Goal: Navigation & Orientation: Find specific page/section

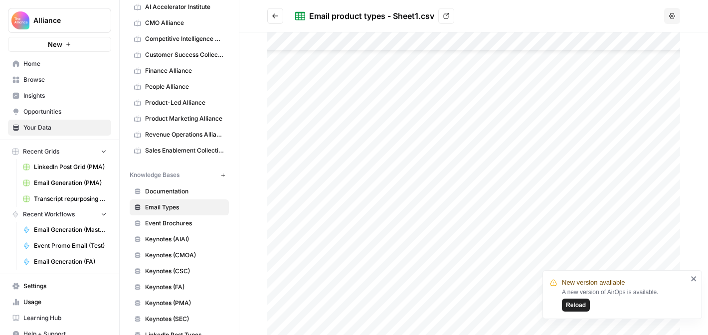
scroll to position [34, 0]
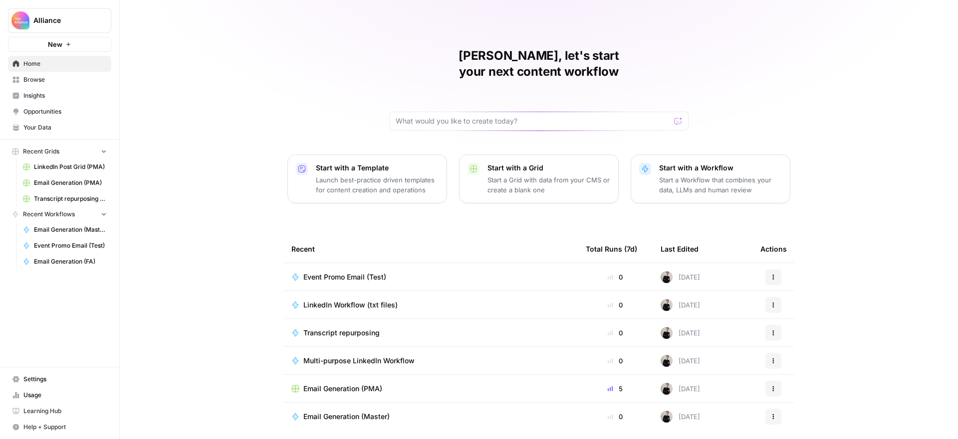
click at [73, 18] on span "Alliance" at bounding box center [63, 20] width 60 height 10
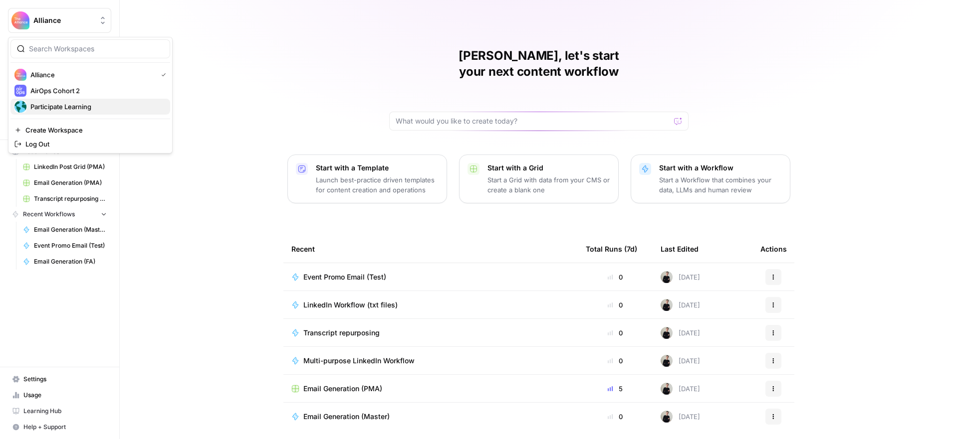
drag, startPoint x: 76, startPoint y: 108, endPoint x: 85, endPoint y: 109, distance: 9.5
click at [76, 108] on span "Participate Learning" at bounding box center [96, 107] width 132 height 10
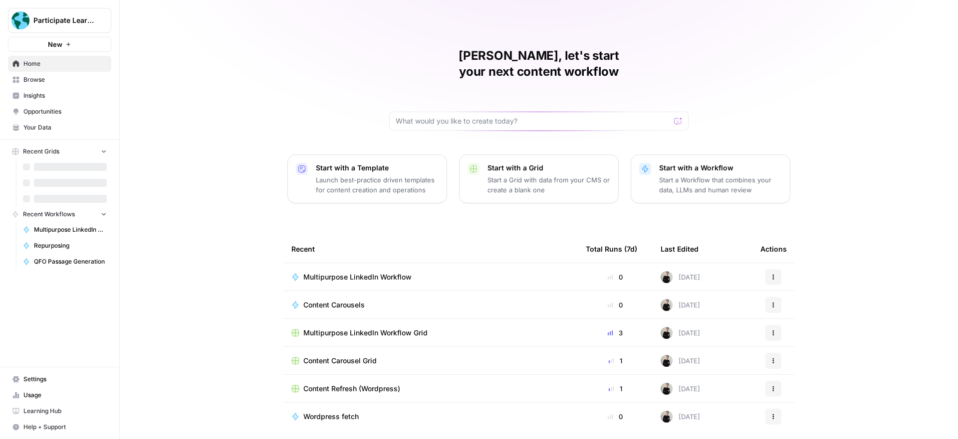
click at [66, 393] on span "Usage" at bounding box center [64, 395] width 83 height 9
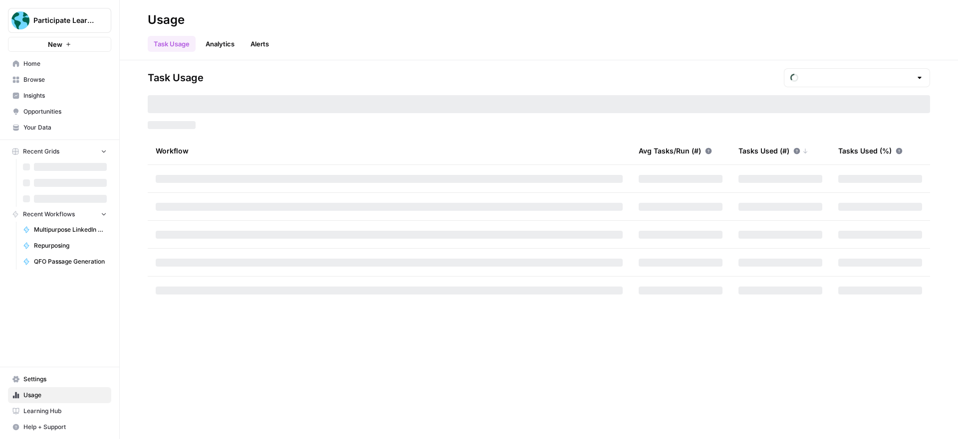
type input "October Tasks"
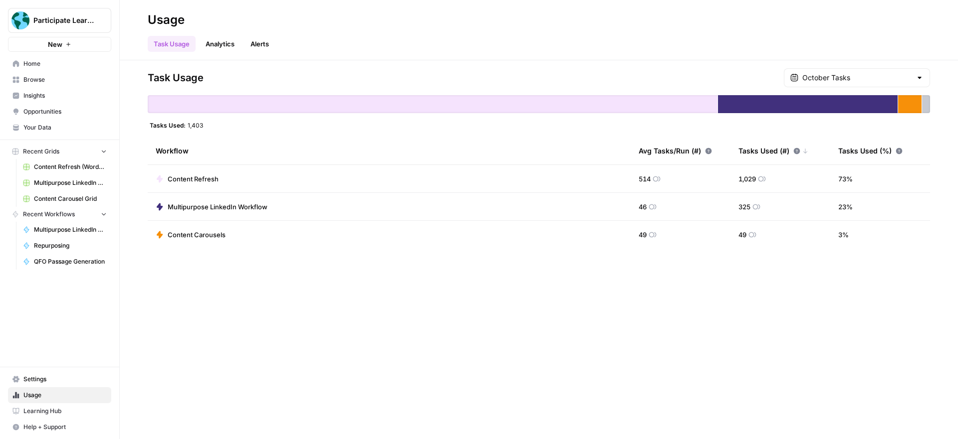
click at [36, 81] on span "Browse" at bounding box center [64, 79] width 83 height 9
